Goal: Task Accomplishment & Management: Manage account settings

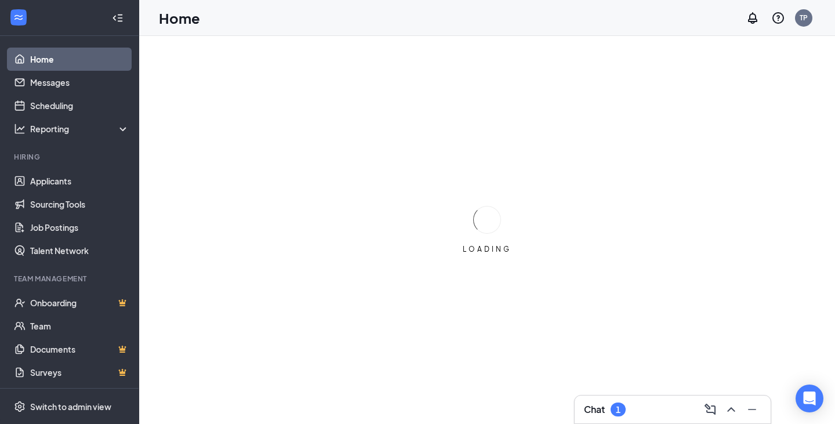
click at [628, 406] on div "Chat 1" at bounding box center [672, 409] width 177 height 19
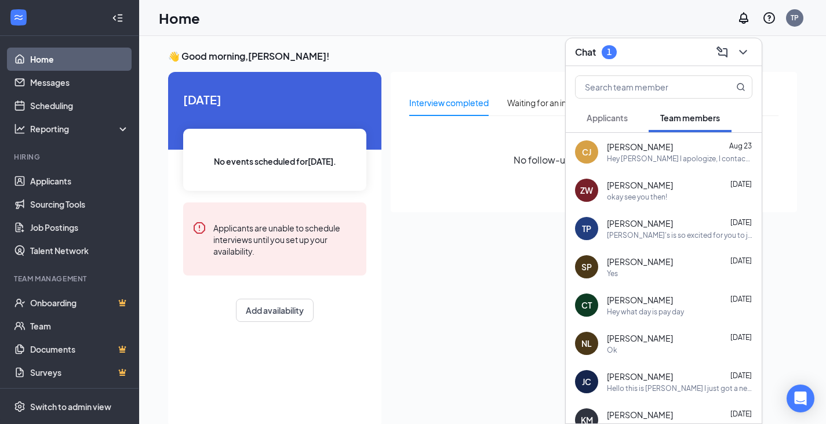
click at [630, 121] on button "Applicants" at bounding box center [607, 117] width 64 height 29
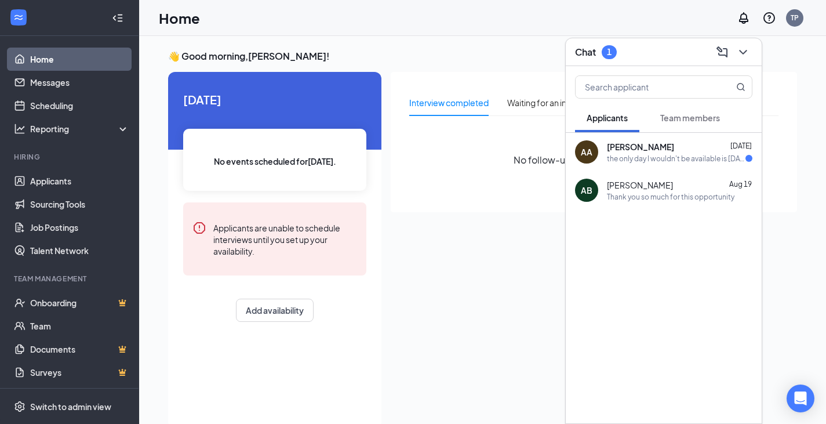
click at [646, 151] on span "[PERSON_NAME]" at bounding box center [640, 147] width 67 height 12
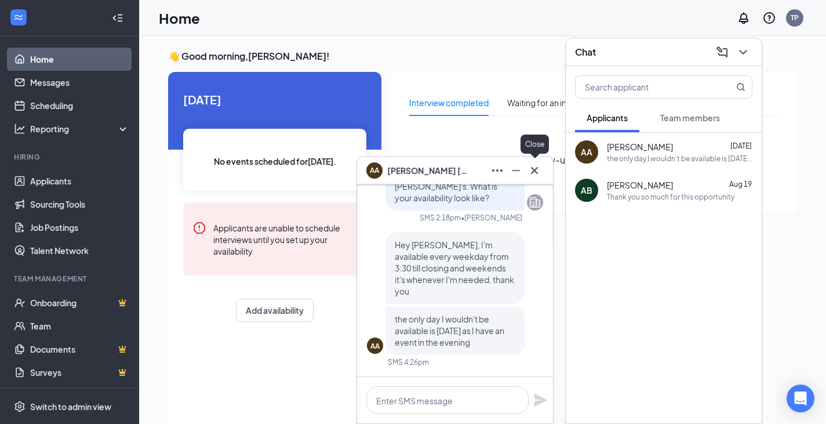
click at [530, 169] on icon "Cross" at bounding box center [535, 170] width 14 height 14
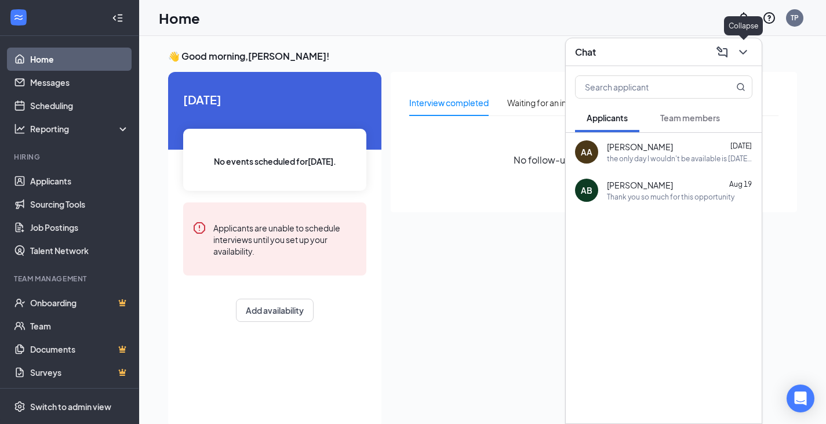
click at [742, 54] on icon "ChevronDown" at bounding box center [743, 52] width 14 height 14
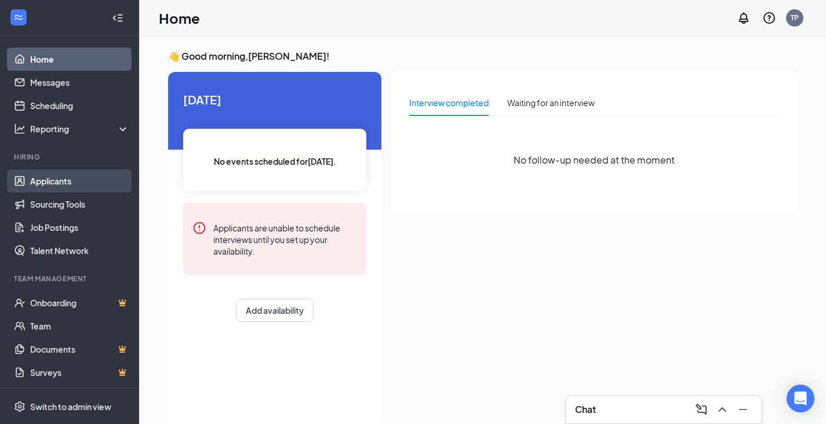
click at [52, 181] on link "Applicants" at bounding box center [79, 180] width 99 height 23
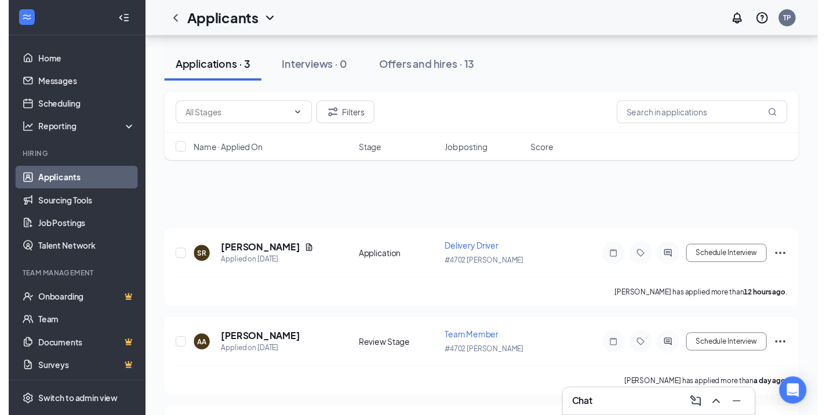
scroll to position [116, 0]
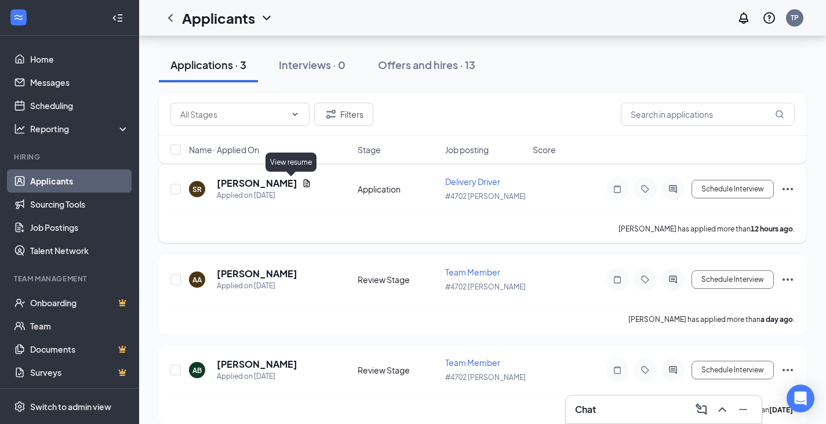
click at [304, 183] on icon "Document" at bounding box center [307, 183] width 6 height 8
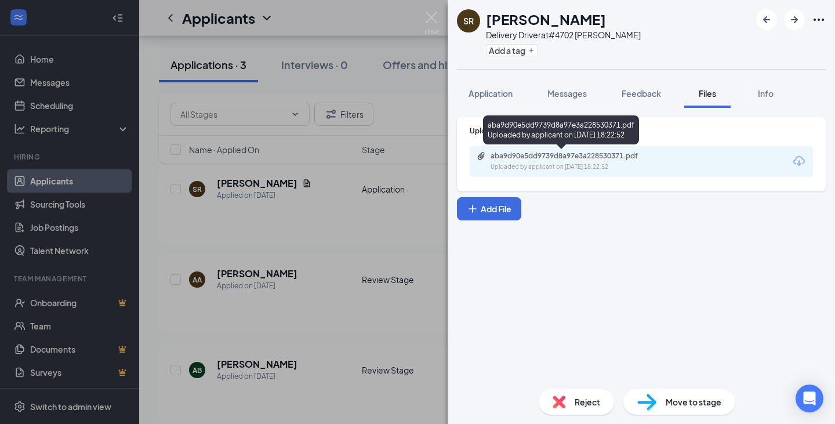
click at [512, 168] on div "Uploaded by applicant on [DATE] 18:22:52" at bounding box center [577, 166] width 174 height 9
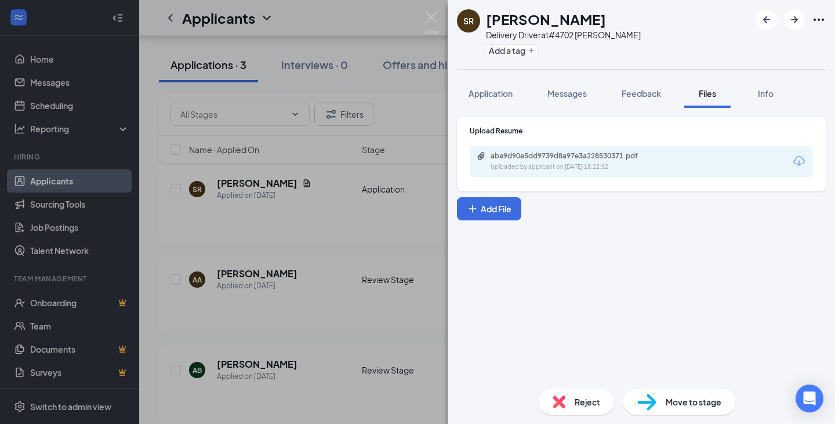
click at [368, 229] on div "SR [PERSON_NAME] Delivery Driver at #4702 [PERSON_NAME] Add a tag Application M…" at bounding box center [417, 212] width 835 height 424
